Goal: Communication & Community: Answer question/provide support

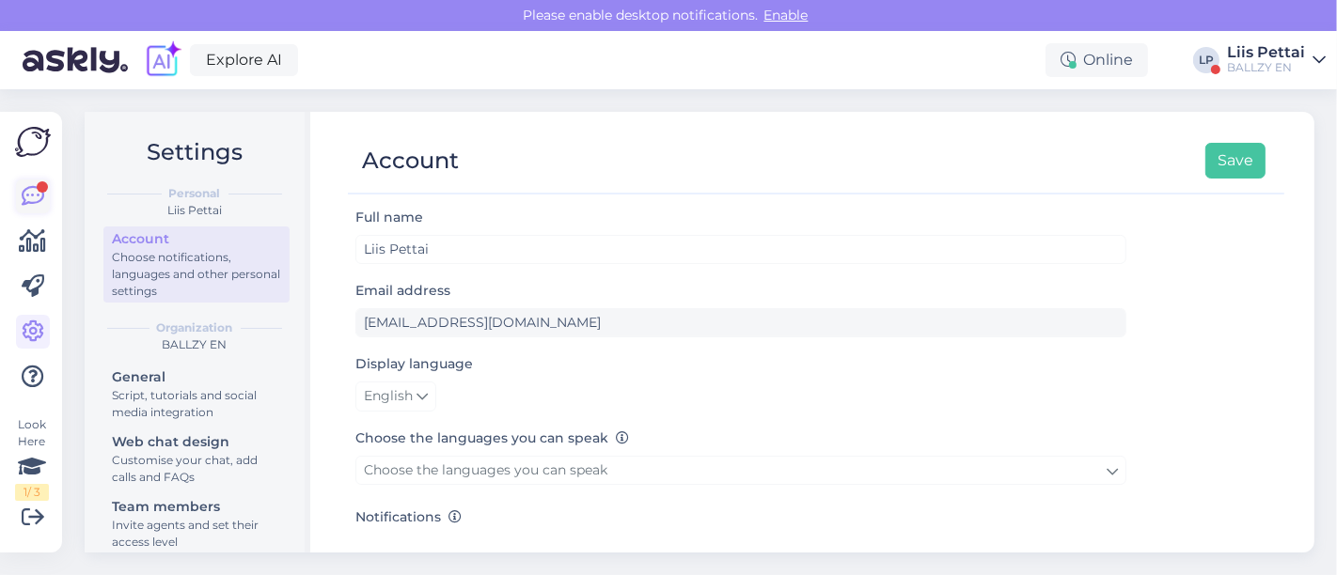
click at [26, 198] on icon at bounding box center [33, 196] width 23 height 23
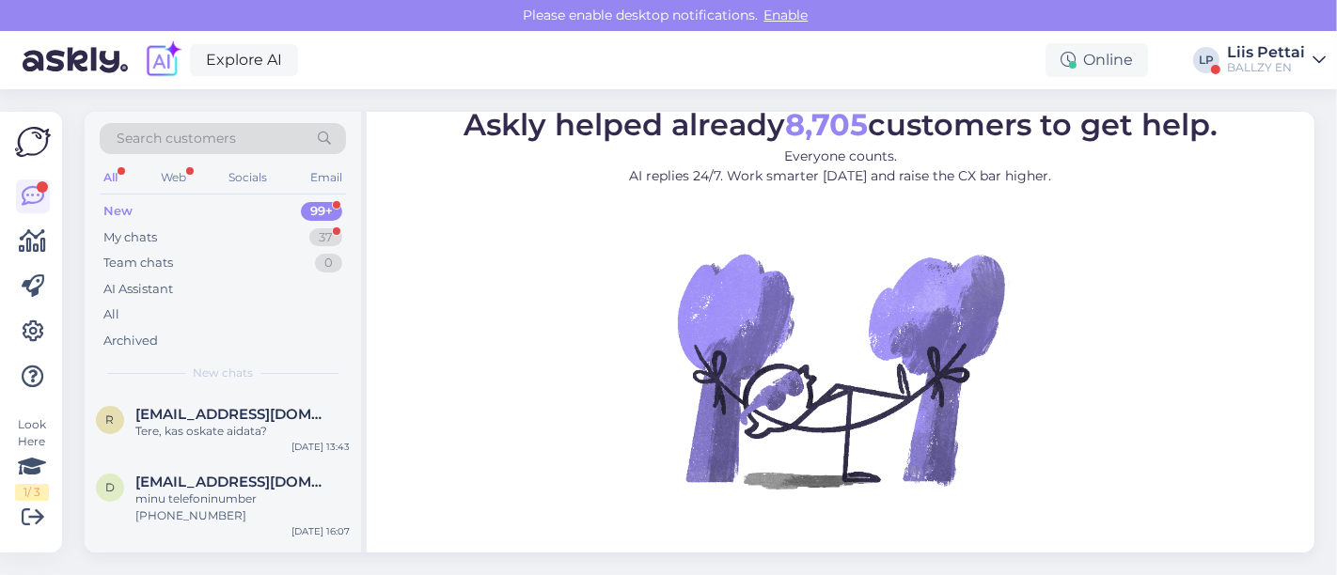
click at [200, 208] on div "New 99+" at bounding box center [223, 211] width 246 height 26
click at [236, 471] on div "d [EMAIL_ADDRESS][DOMAIN_NAME] minu telefoninumber +37067023739 [DATE] 16:07" at bounding box center [223, 503] width 276 height 85
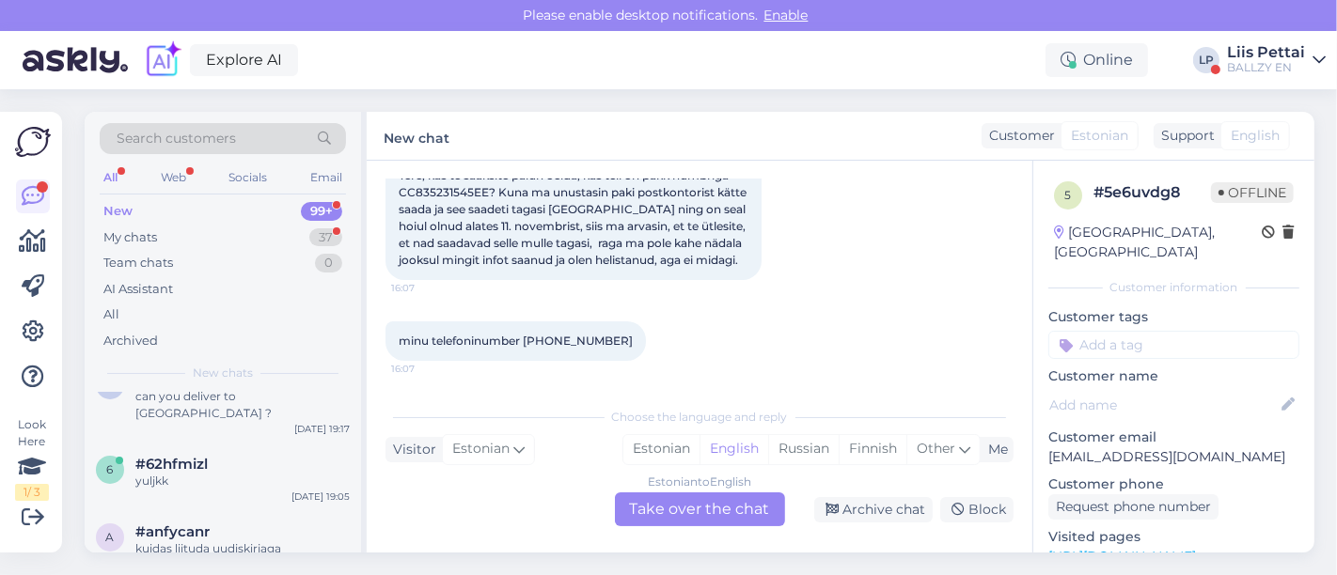
scroll to position [417, 0]
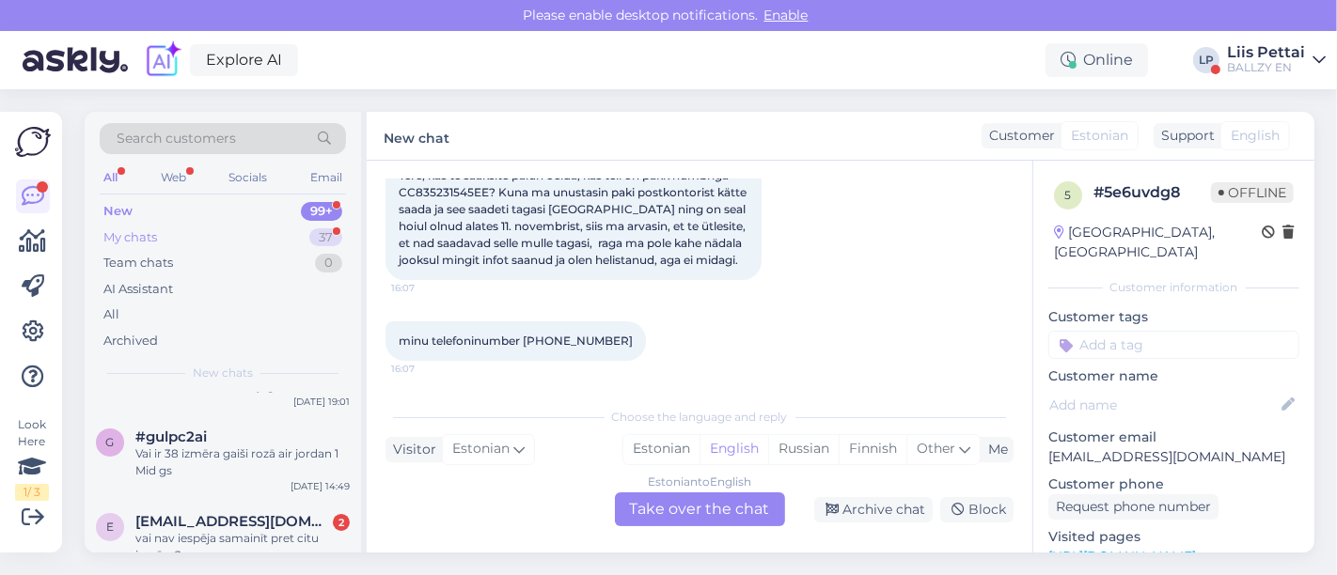
click at [182, 245] on div "My chats 37" at bounding box center [223, 238] width 246 height 26
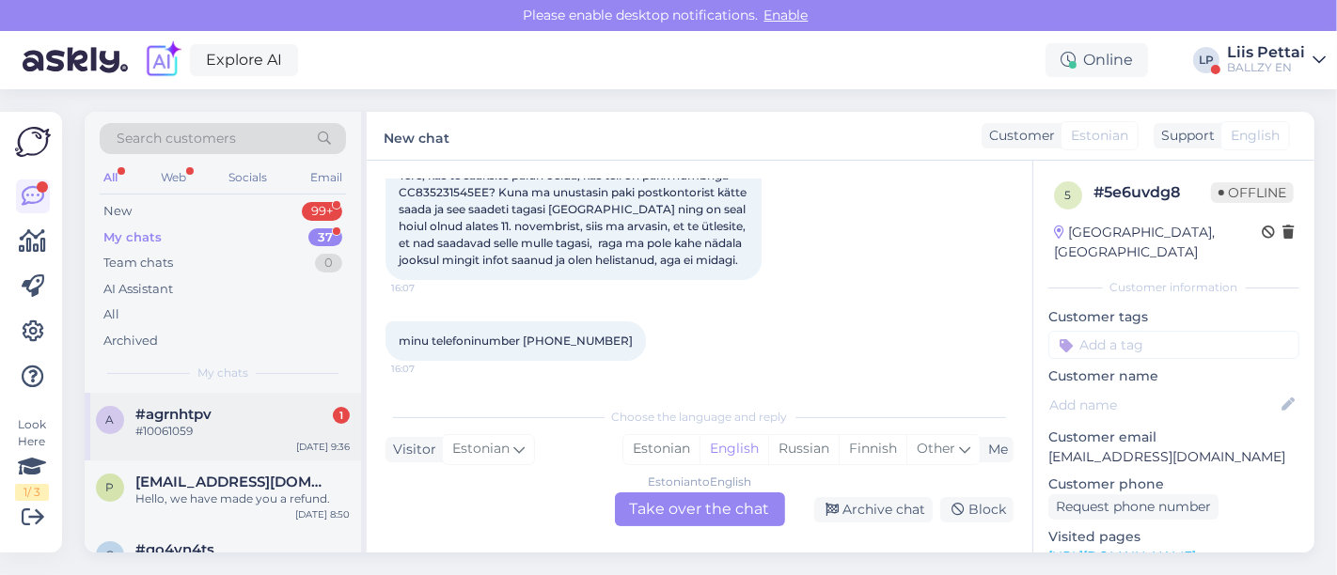
click at [182, 410] on span "#agrnhtpv" at bounding box center [173, 414] width 76 height 17
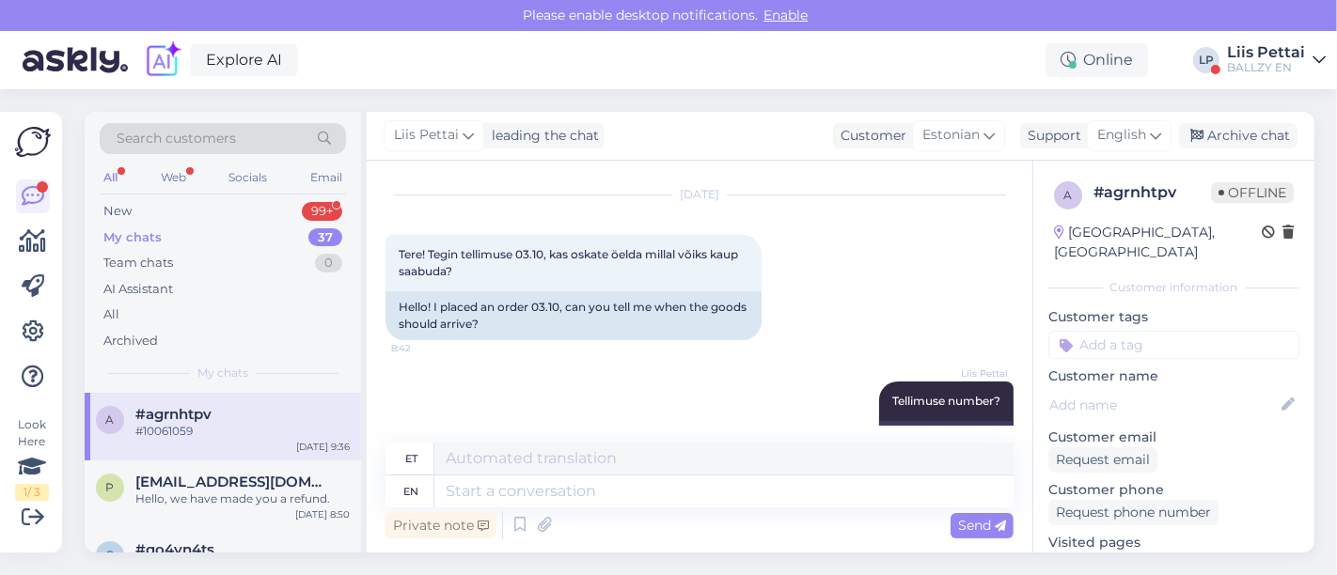
scroll to position [204, 0]
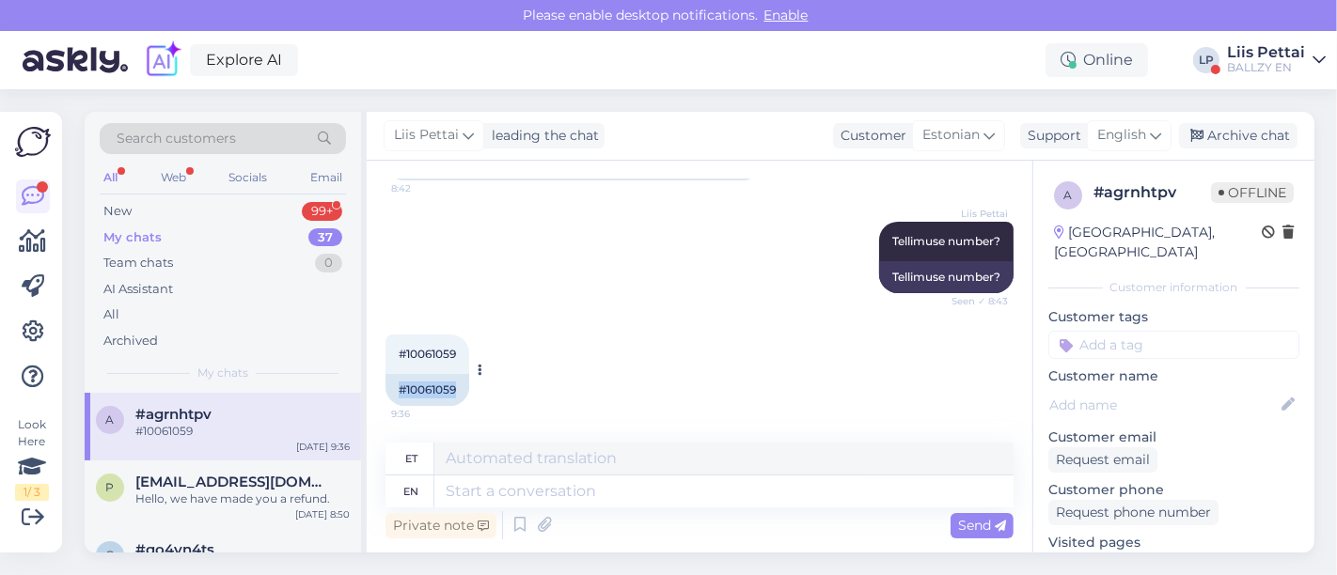
drag, startPoint x: 402, startPoint y: 392, endPoint x: 478, endPoint y: 383, distance: 76.7
click at [469, 383] on div "#10061059 9:36 #10061059" at bounding box center [427, 370] width 84 height 71
copy div "#10061059"
click at [552, 497] on textarea at bounding box center [723, 492] width 579 height 32
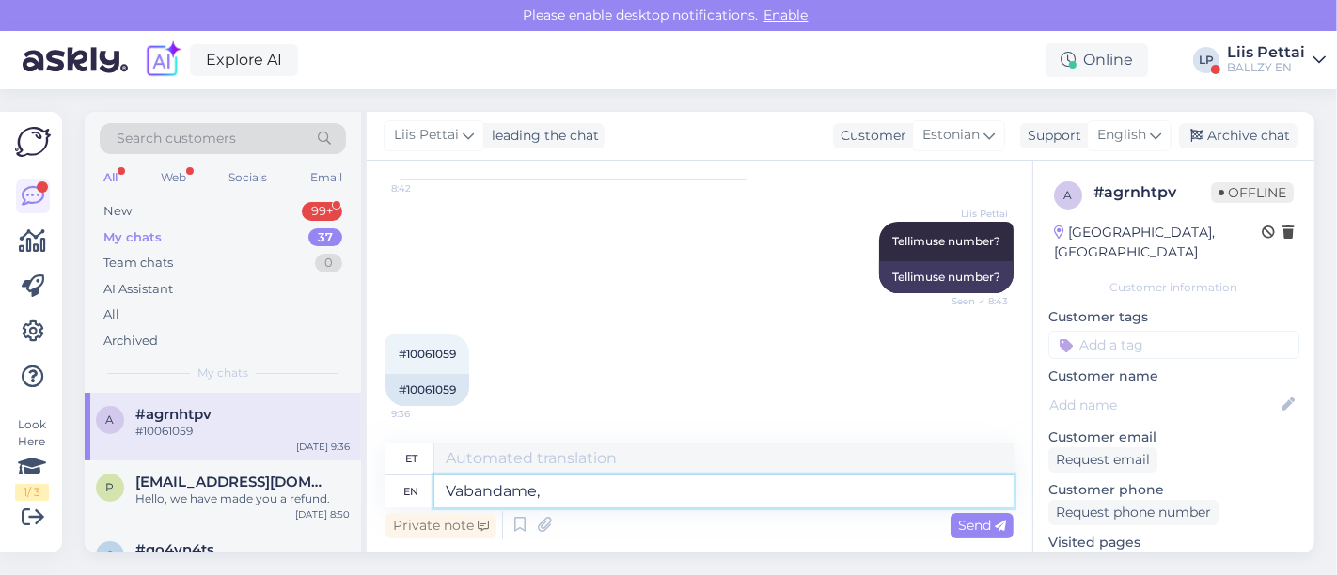
type textarea "Vabandame, t"
type textarea "Vabandame"
type textarea "Vabandame, teie ü"
type textarea "Vabandame, teie"
type textarea "Vabandame, teie üks t"
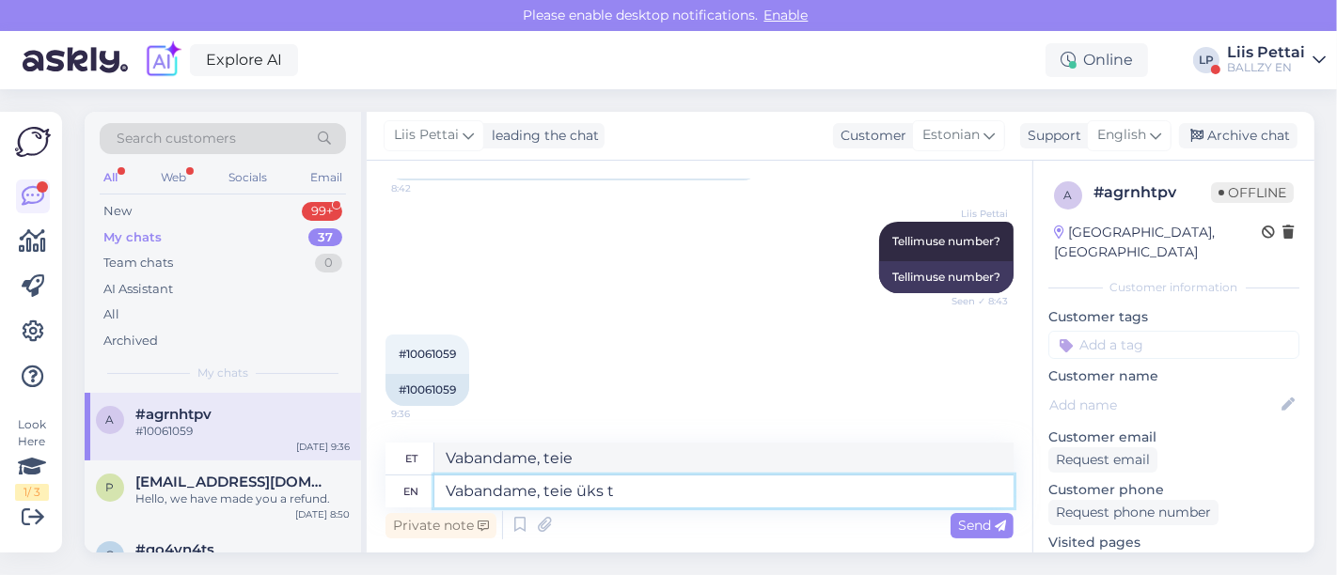
type textarea "Vabandame, teie üks"
type textarea "Vabandame, teie üks toode l"
type textarea "Vabandame, teie üks toode"
type textarea "Vabandame, teie üks toode liigub m"
type textarea "Vabandame, teie üks toode liigub"
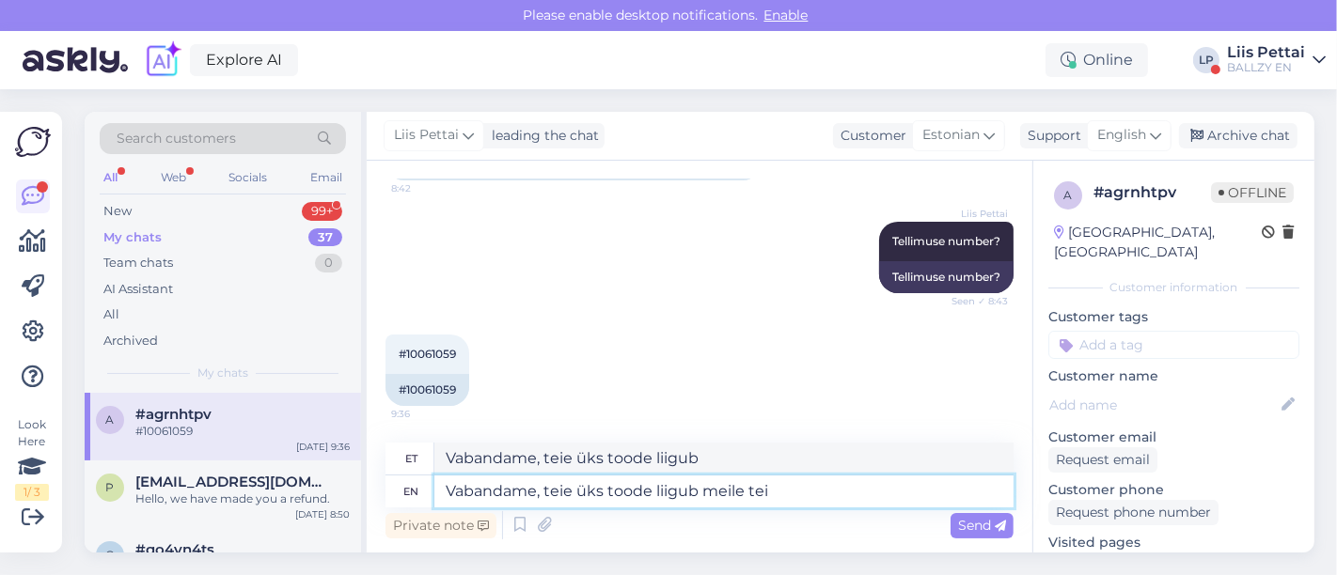
type textarea "Vabandame, teie üks toode liigub meile teis"
type textarea "Vabandame, teie üks toode liigub meile"
type textarea "Vabandame, teie üks toode liigub meile teisest lao"
type textarea "Vabandame, teie üks toode liigub meile teisest"
type textarea "Vabandame, teie üks toode liigub meile teisest laost ja"
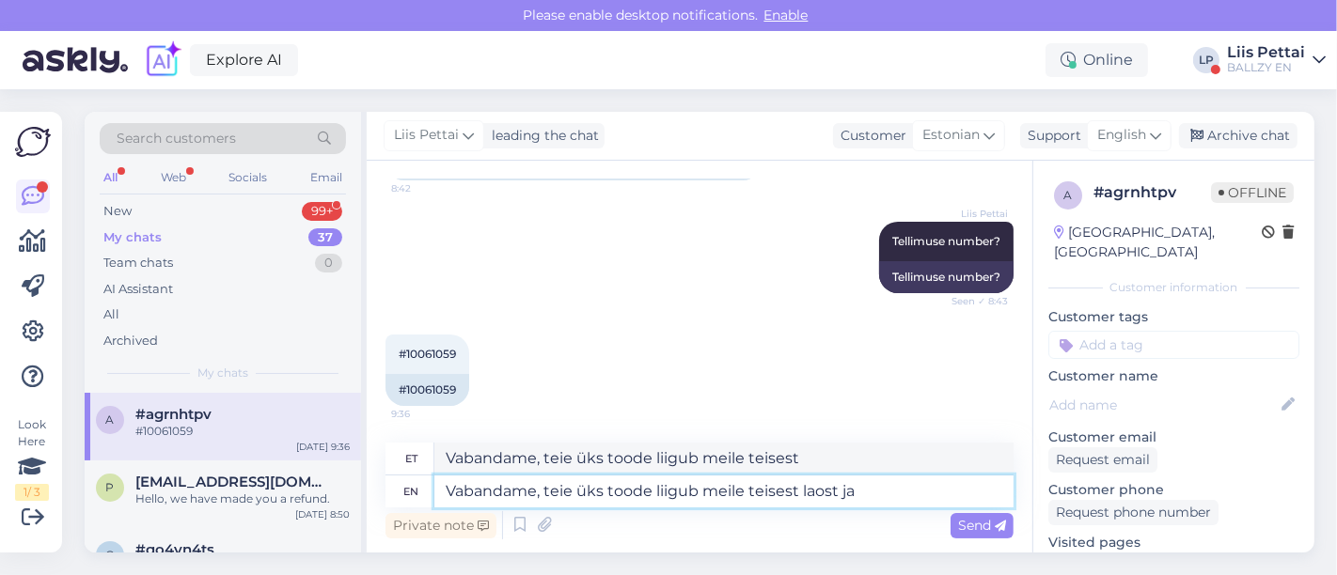
type textarea "Vabandame, teie üks toode liigub meile teisest laost"
type textarea "Vabandame, teie üks toode liigub meile teisest laost ja tä"
type textarea "Vabandame, teie üks toode liigub meile teisest laost ja"
type textarea "Vabandame, teie üks toode liigub meile teisest laost ja täa p"
type textarea "Vabandame, teie üks toode liigub meile teisest laost ja täa"
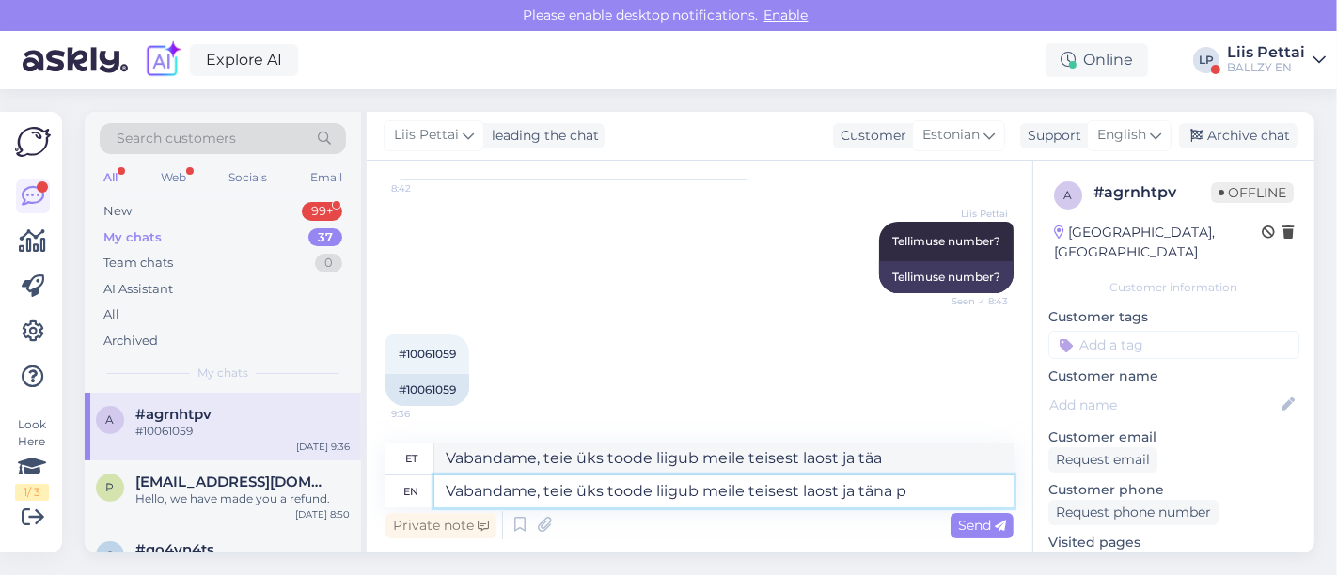
type textarea "Vabandame, teie üks toode liigub meile teisest laost ja täna pe"
type textarea "Vabandame, teie üks toode liigub meile teisest laost ja täna"
type textarea "Vabandame, teie üks toode liigub meile teisest laost ja täna peaks s"
type textarea "Vabandame, teie üks toode liigub meile teisest laost ja täna tipus"
type textarea "Vabandame, teie üks toode liigub meile teisest laost ja täna peaks saama te"
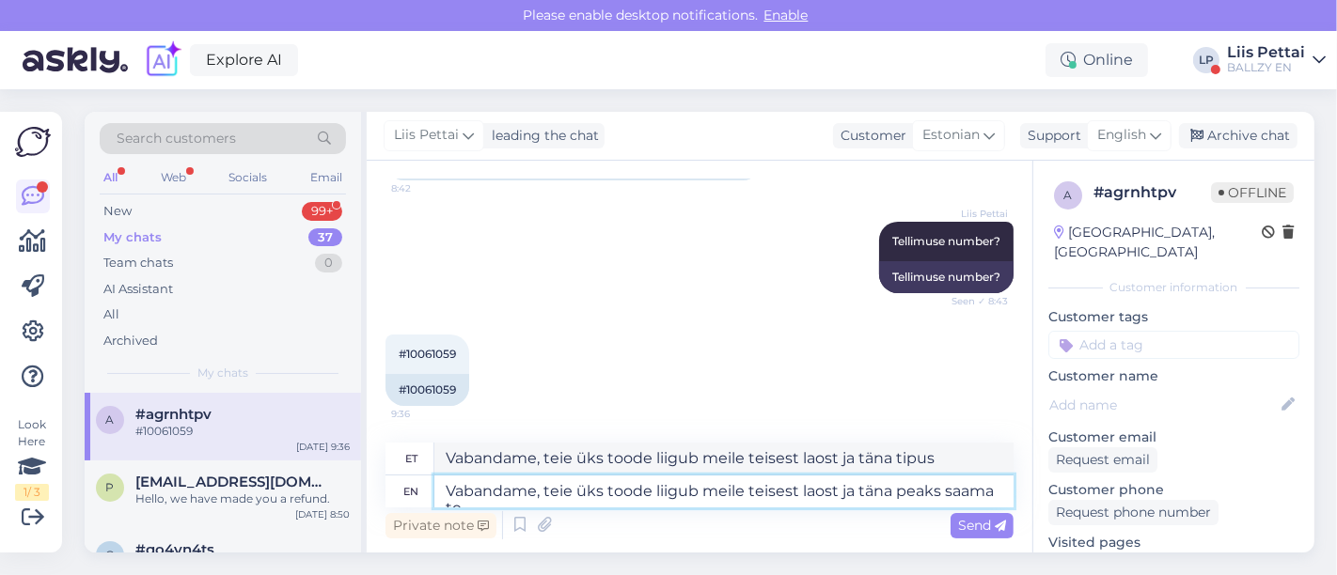
type textarea "Vabandame, teie üks toode liigub meile teisest laost ja täna peaks saama"
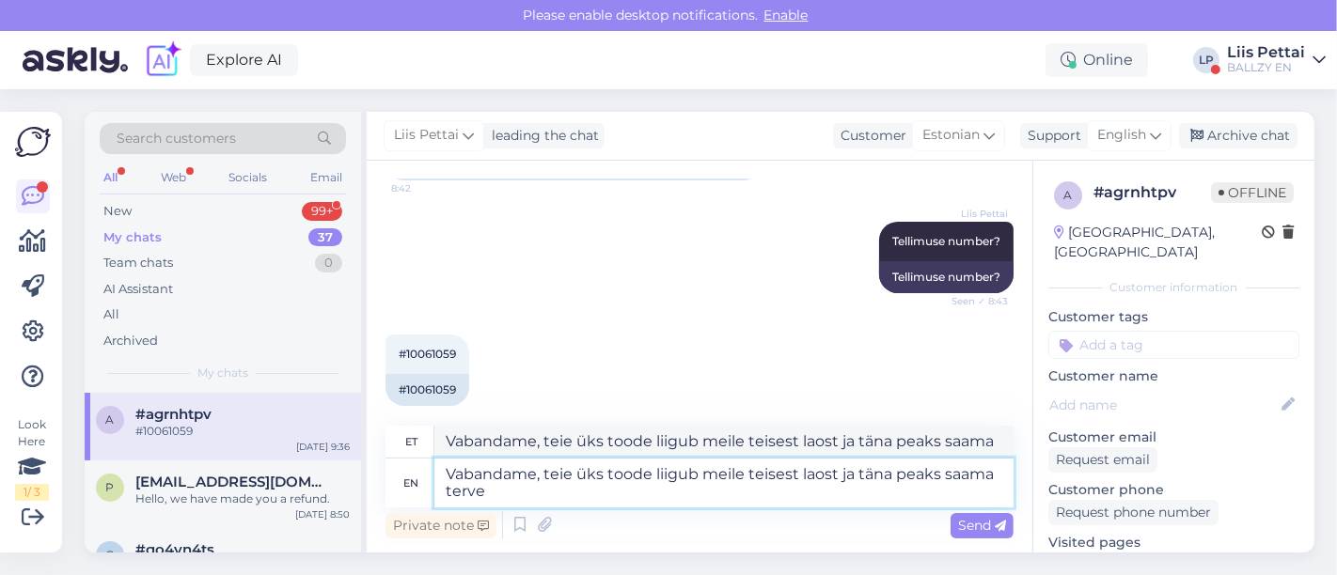
type textarea "Vabandame, teie üks toode liigub meile teisest laost ja täna peaks saama terve p"
type textarea "Vabandame, teie üks toode liigub meile teisest laost ja täna peaks saama terve"
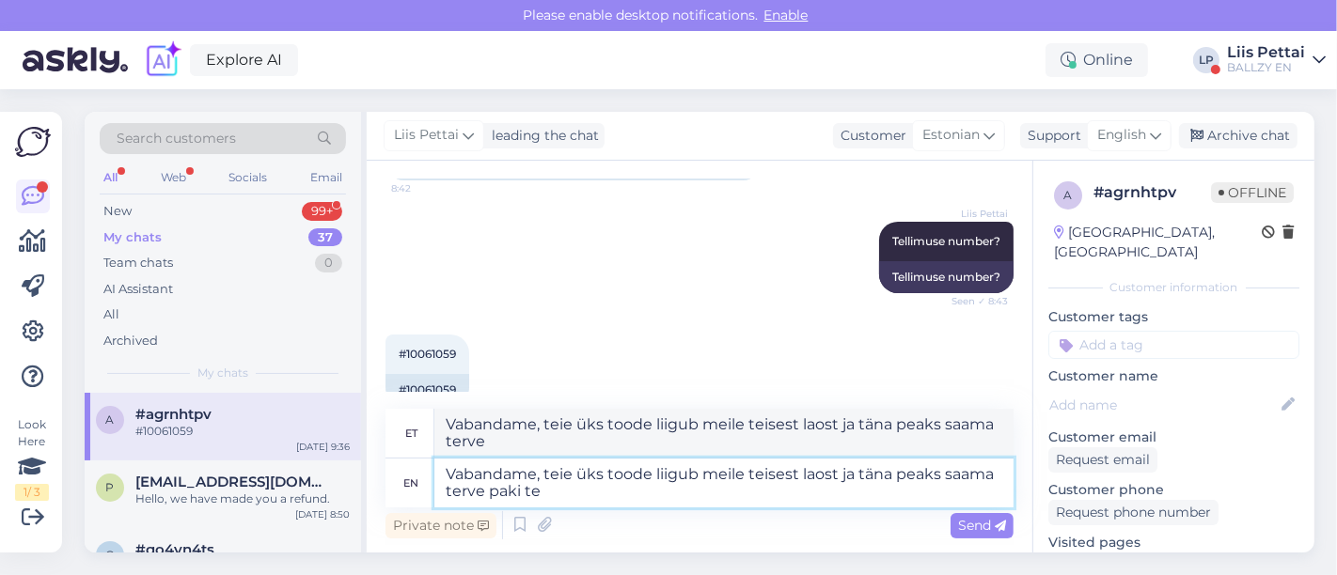
type textarea "Vabandame, teie üks toode liigub meile teisest laost ja täna peaks saama terve …"
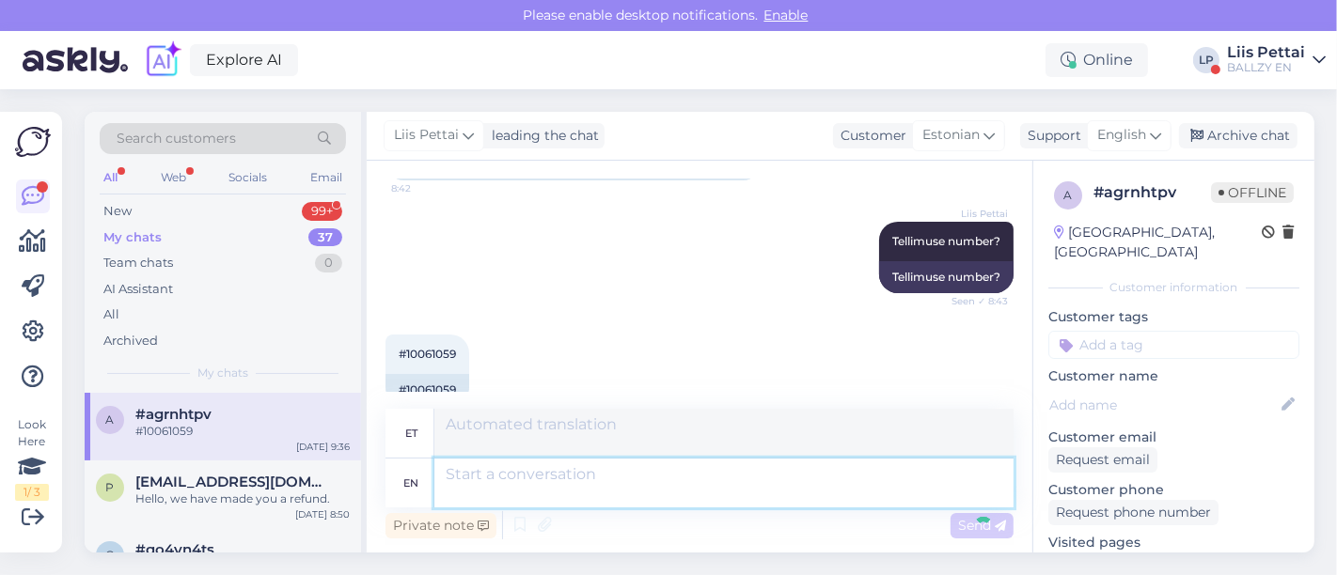
scroll to position [350, 0]
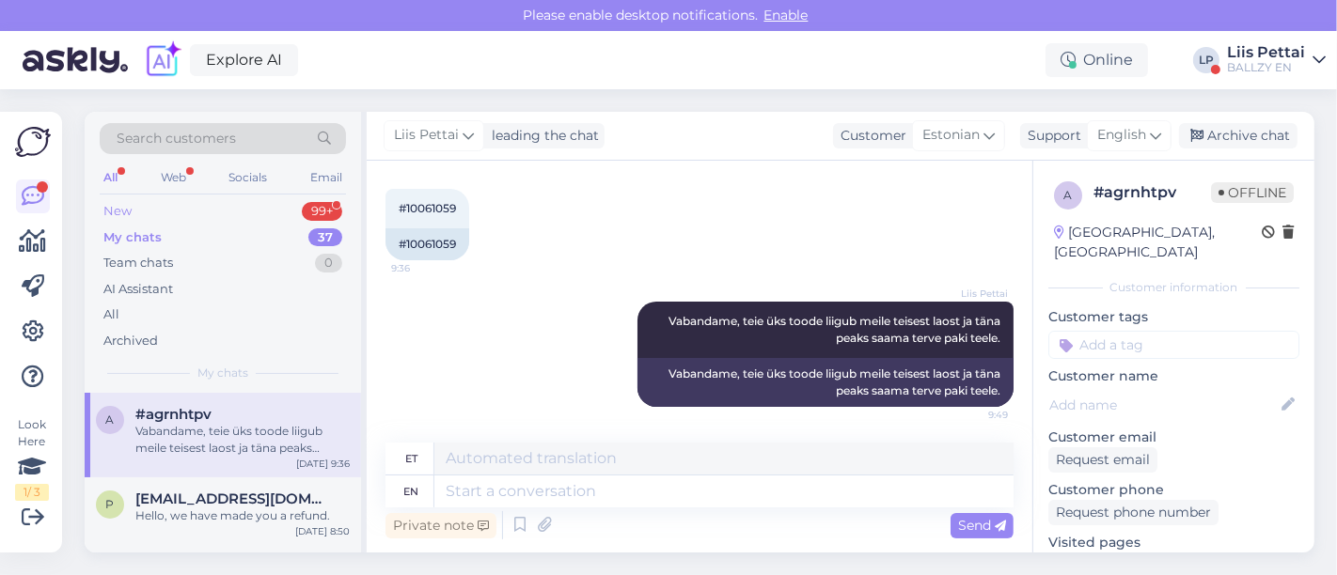
click at [207, 211] on div "New 99+" at bounding box center [223, 211] width 246 height 26
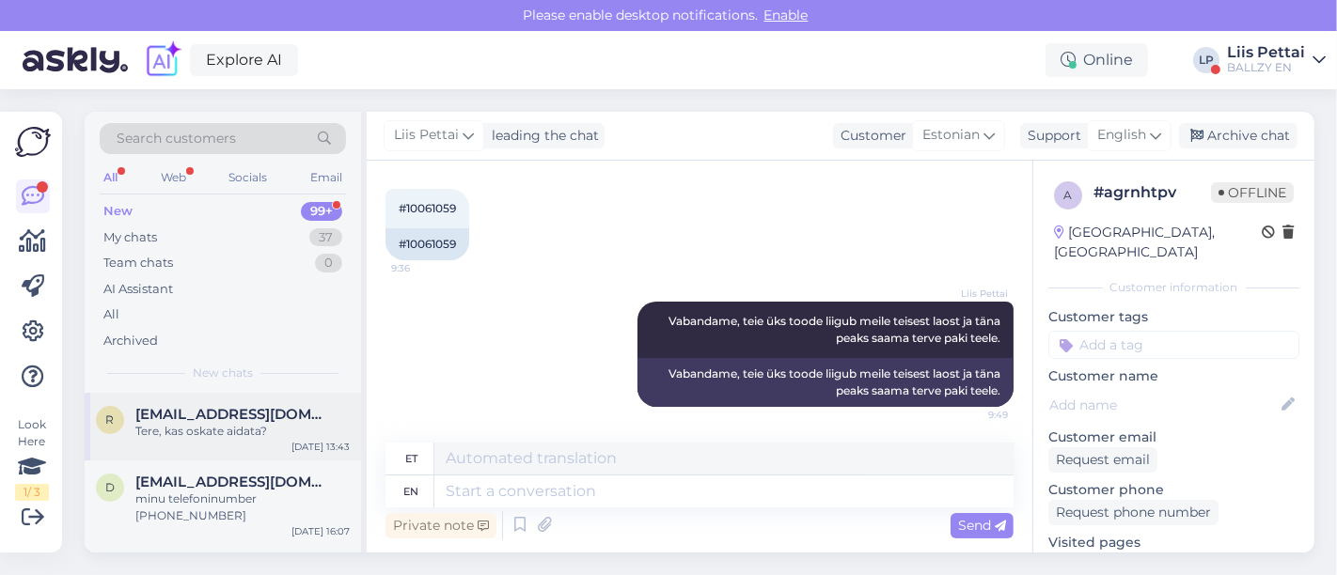
click at [211, 434] on div "Tere, kas oskate aidata?" at bounding box center [242, 431] width 214 height 17
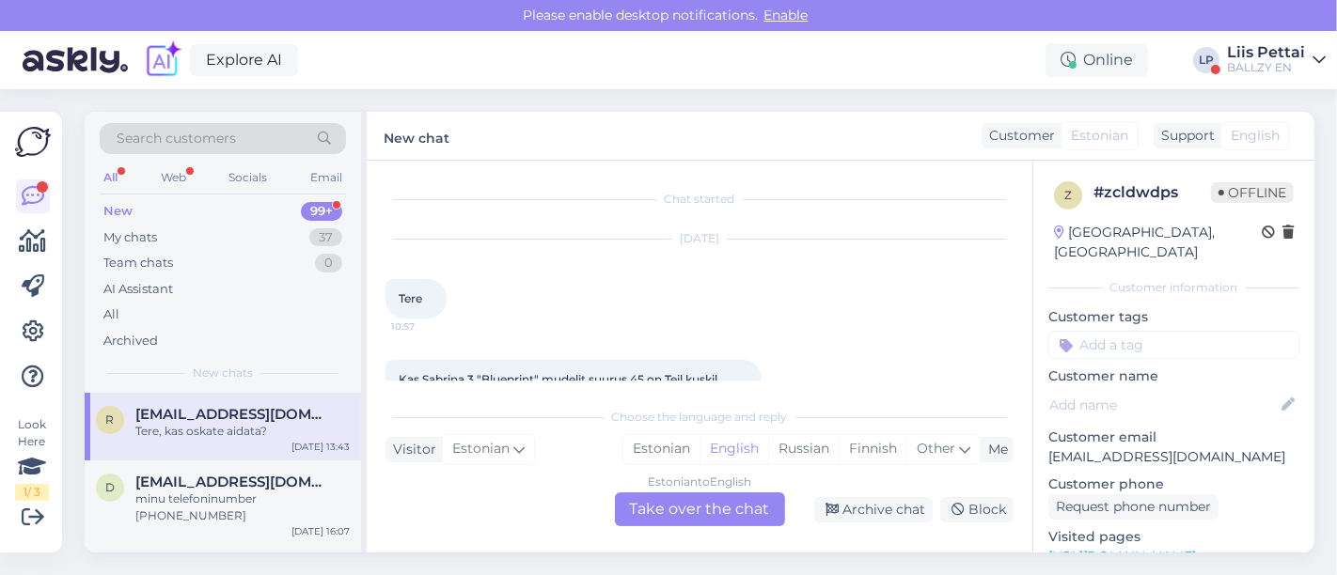
scroll to position [298, 0]
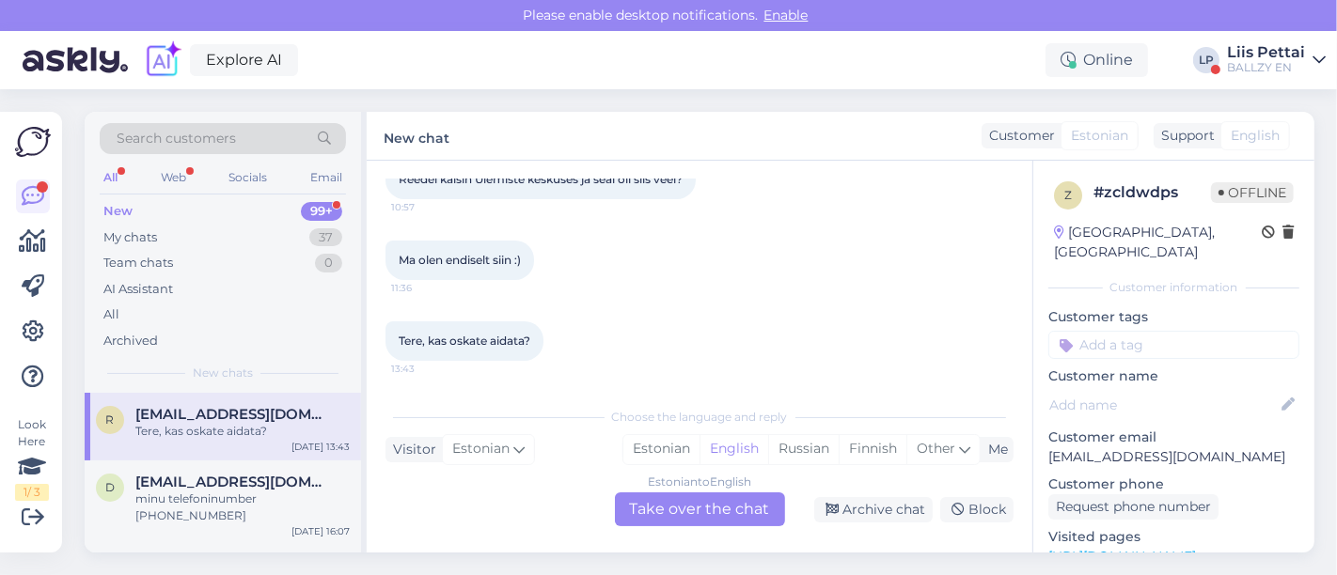
click at [1272, 49] on div "Liis Pettai" at bounding box center [1266, 52] width 78 height 15
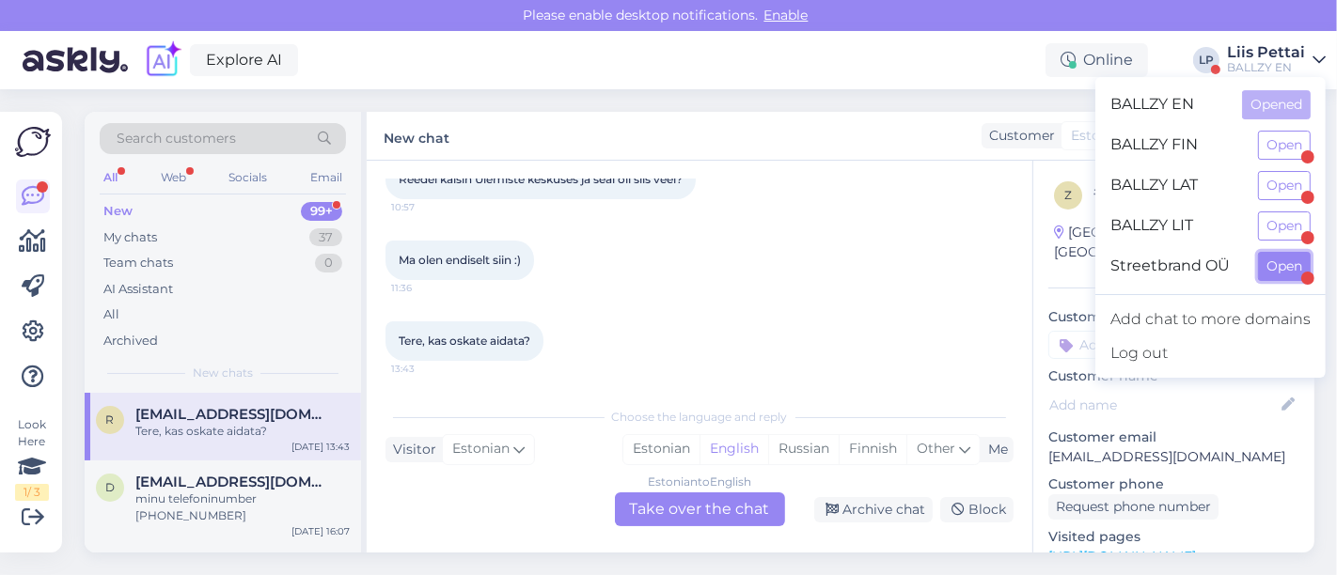
click at [1276, 261] on button "Open" at bounding box center [1284, 266] width 53 height 29
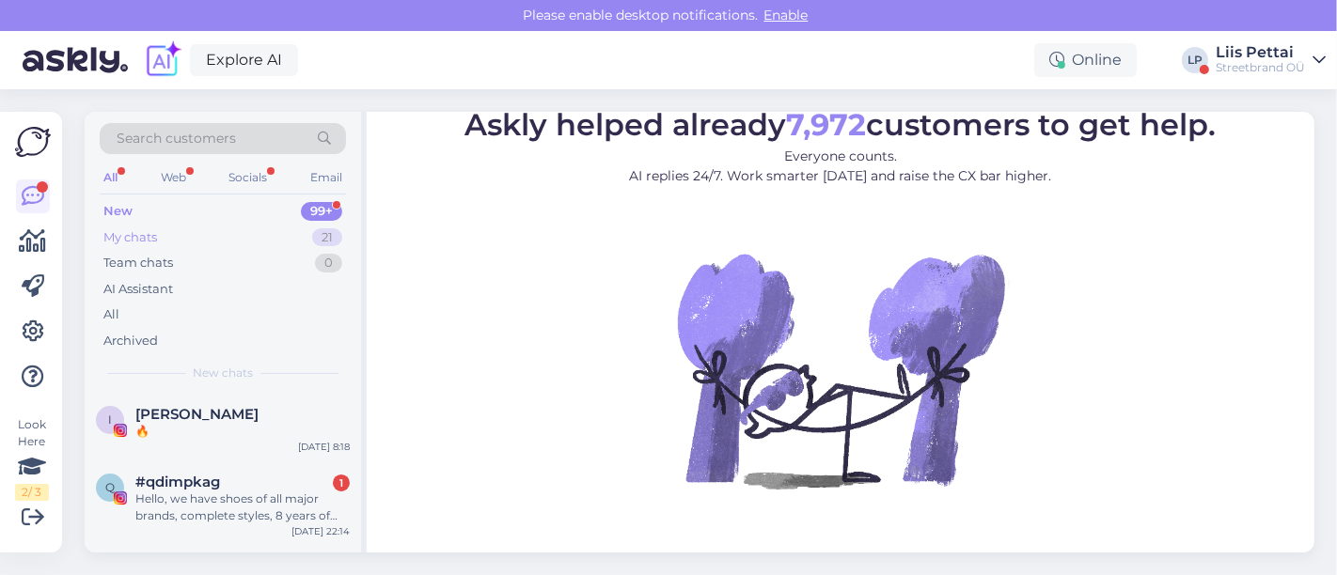
click at [188, 242] on div "My chats 21" at bounding box center [223, 238] width 246 height 26
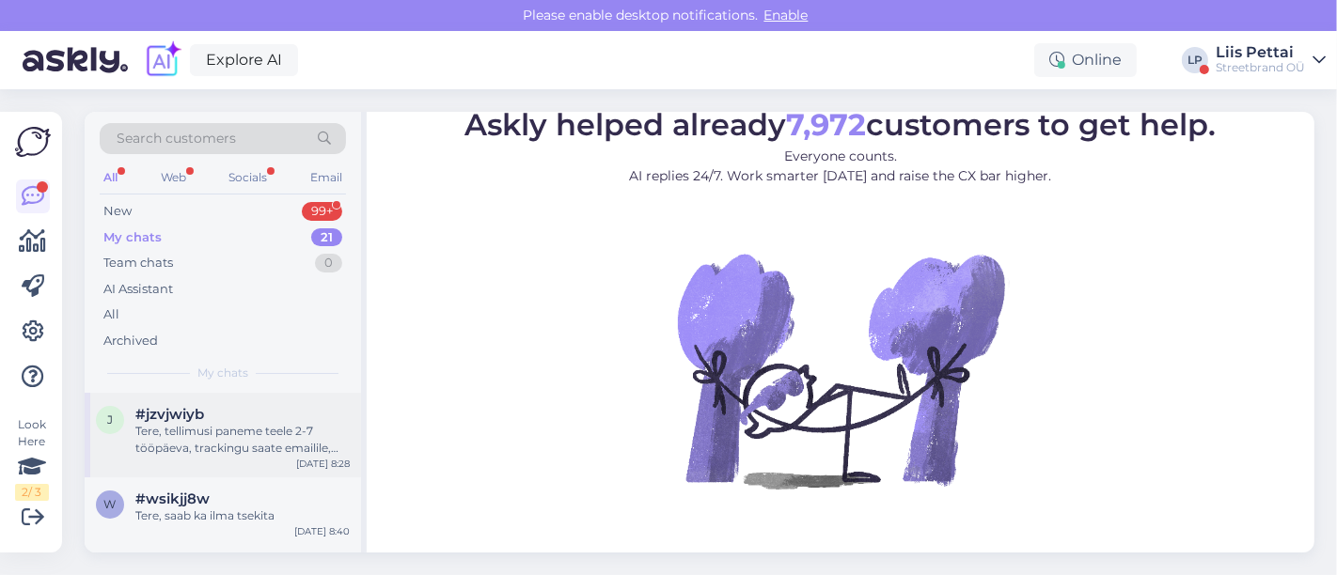
click at [180, 409] on span "#jzvjwiyb" at bounding box center [169, 414] width 69 height 17
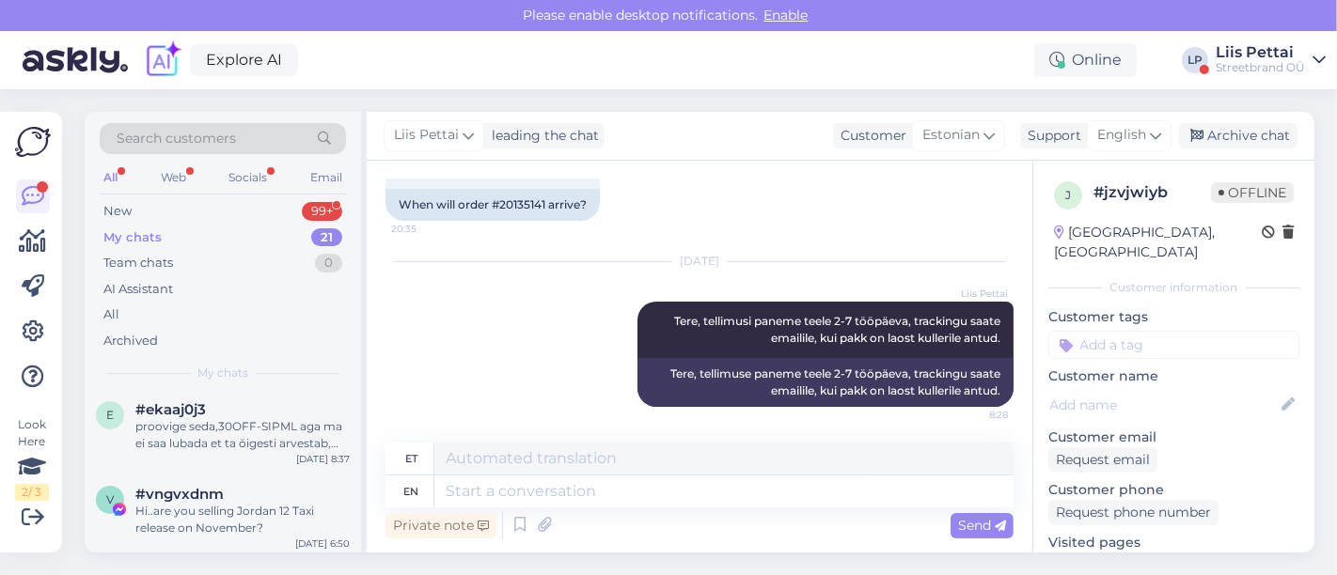
scroll to position [376, 0]
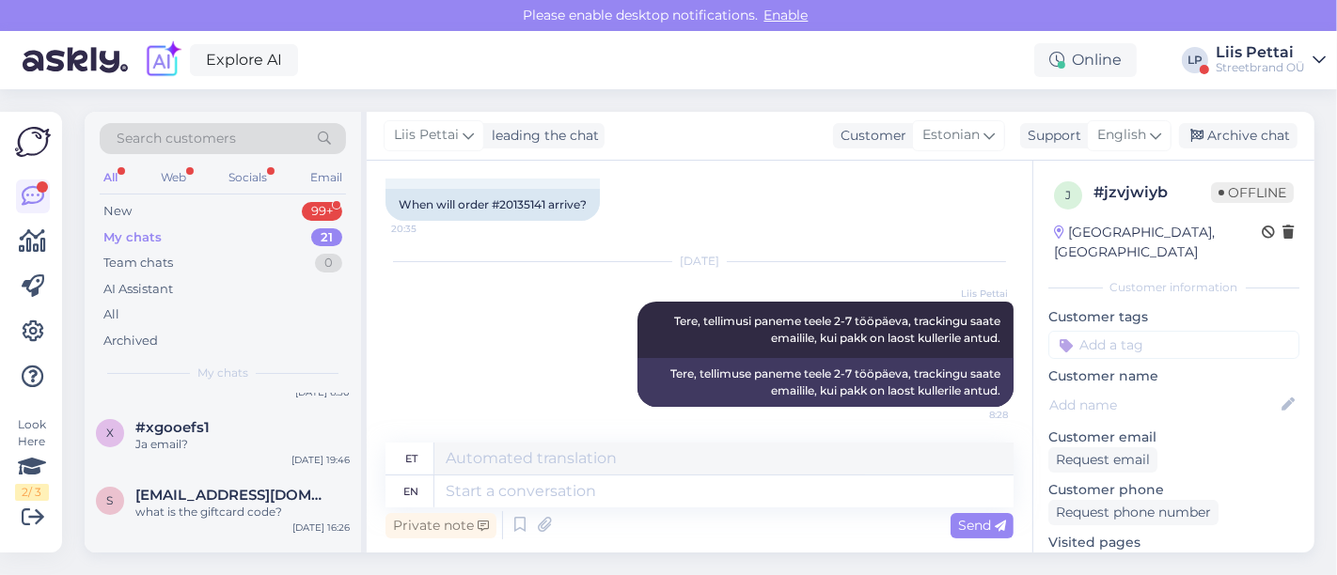
click at [1277, 66] on div "Streetbrand OÜ" at bounding box center [1259, 67] width 89 height 15
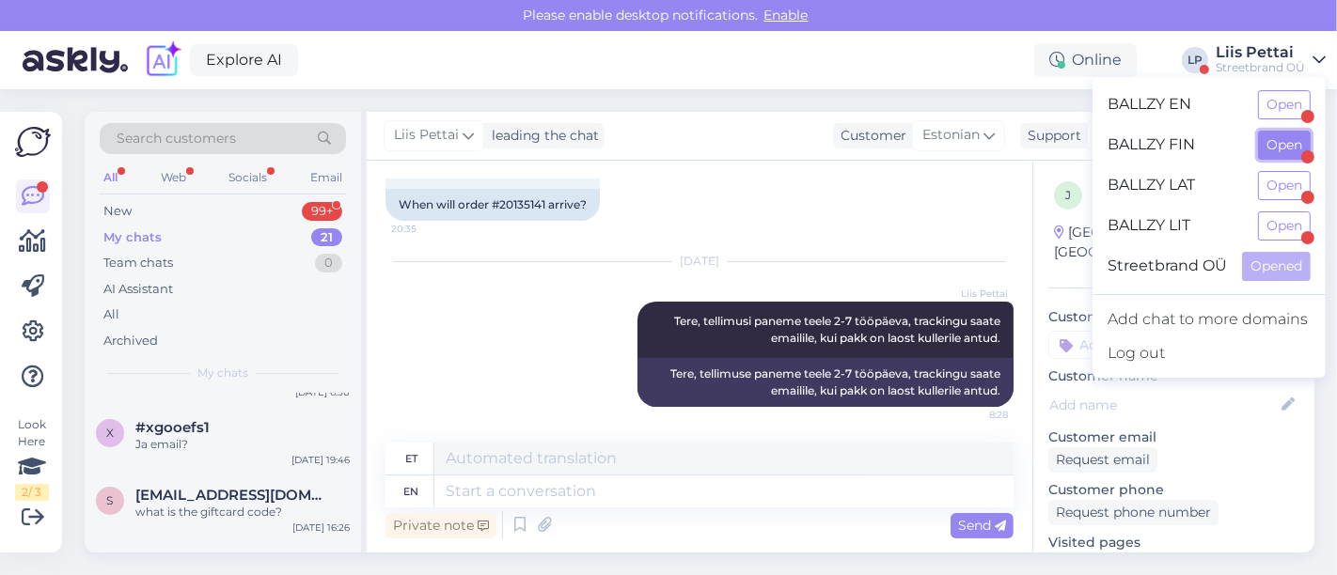
click at [1273, 146] on button "Open" at bounding box center [1284, 145] width 53 height 29
